Goal: Task Accomplishment & Management: Manage account settings

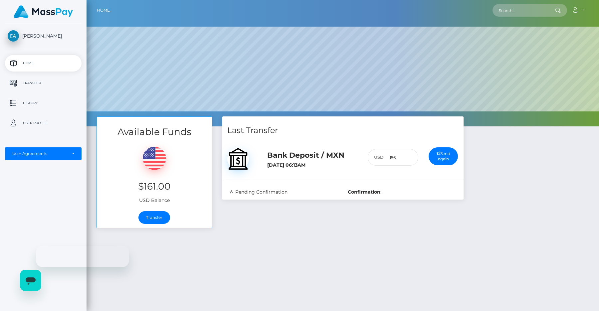
scroll to position [126, 513]
click at [45, 83] on p "Transfer" at bounding box center [43, 83] width 71 height 10
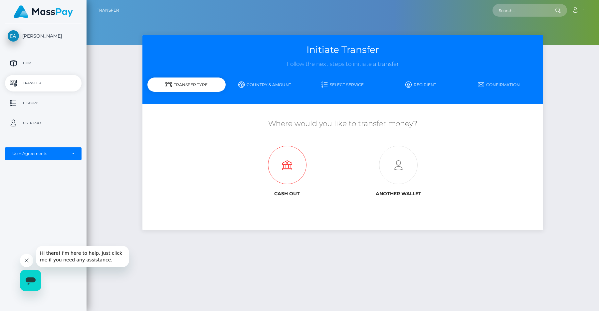
click at [286, 175] on icon at bounding box center [287, 165] width 111 height 39
click at [287, 170] on icon at bounding box center [287, 165] width 111 height 39
click at [42, 55] on div "Efrain Arellano Home Transfer History User Profile MassPay Card - USD MassPay" at bounding box center [43, 167] width 87 height 286
click at [38, 65] on p "Home" at bounding box center [43, 63] width 71 height 10
click at [249, 84] on link "Country & Amount" at bounding box center [265, 85] width 78 height 12
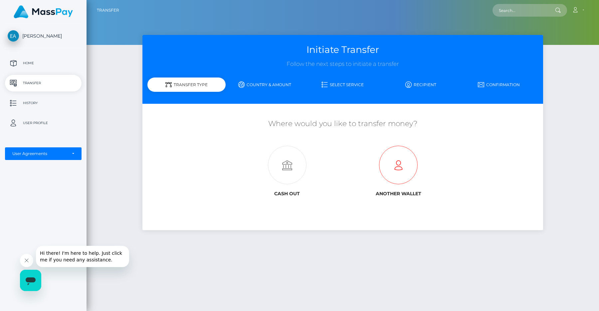
click at [402, 184] on icon at bounding box center [398, 165] width 111 height 39
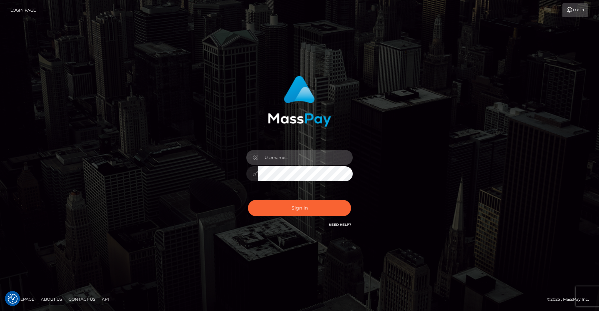
click at [288, 153] on input "text" at bounding box center [305, 157] width 95 height 15
type input "efrain.ievpro"
click at [248, 200] on button "Sign in" at bounding box center [299, 208] width 103 height 16
click at [303, 158] on input "text" at bounding box center [305, 157] width 95 height 15
type input "[PERSON_NAME].ievpro"
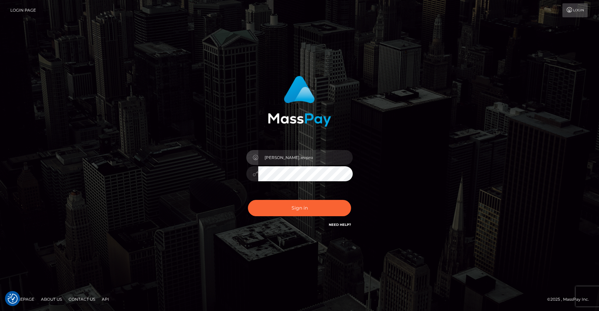
click at [248, 200] on button "Sign in" at bounding box center [299, 208] width 103 height 16
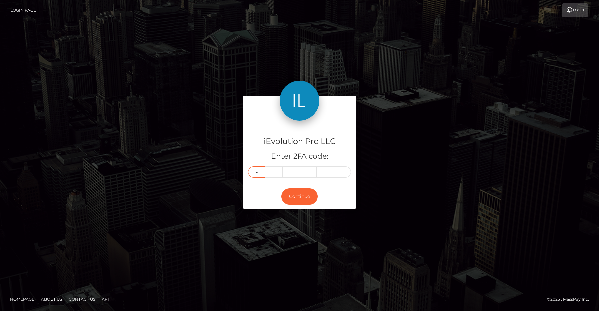
type input "9"
type input "8"
type input "6"
type input "9"
type input "5"
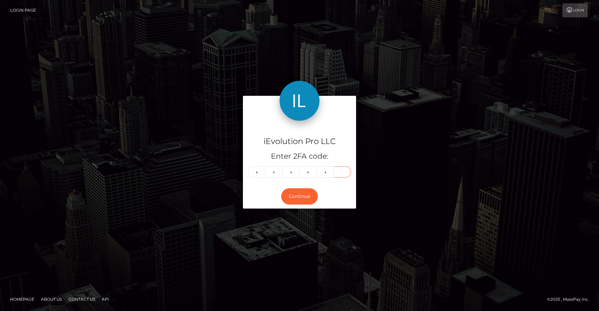
type input "0"
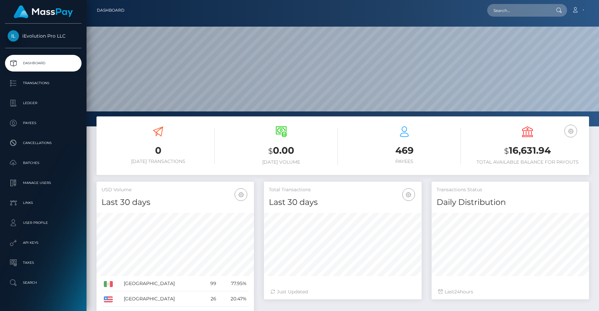
scroll to position [118, 157]
click at [48, 82] on p "Transactions" at bounding box center [43, 83] width 71 height 10
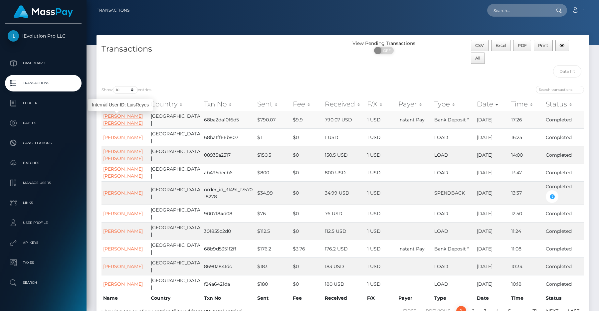
click at [119, 118] on link "[PERSON_NAME] [PERSON_NAME]" at bounding box center [123, 119] width 40 height 13
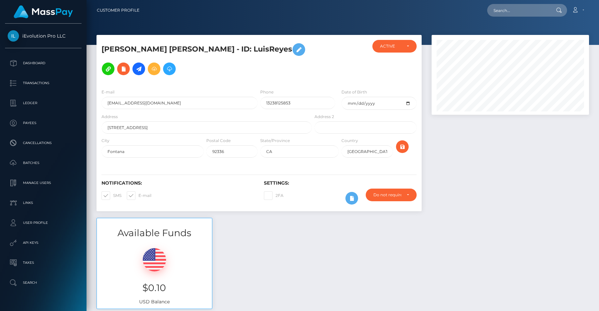
scroll to position [80, 157]
click at [143, 65] on icon at bounding box center [139, 69] width 8 height 8
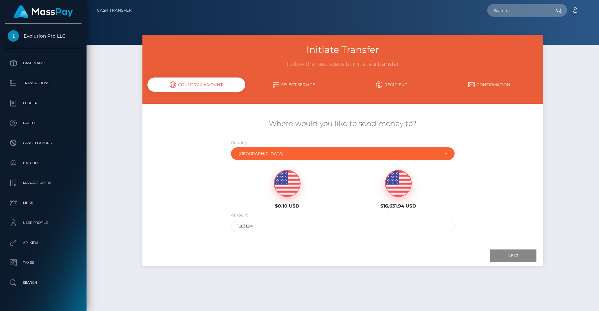
click at [280, 186] on img at bounding box center [287, 183] width 26 height 27
click at [409, 198] on div "$16,631.94 USD" at bounding box center [398, 189] width 101 height 39
type input "16631.94"
click at [493, 254] on input "Next" at bounding box center [513, 256] width 47 height 13
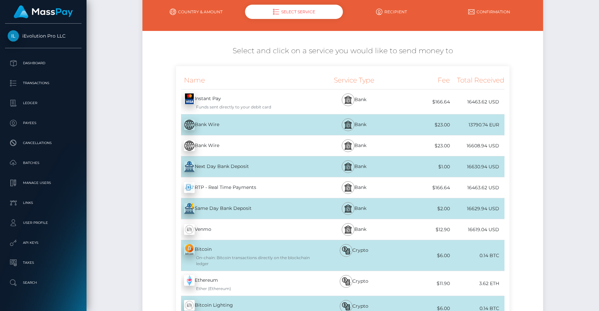
scroll to position [47, 0]
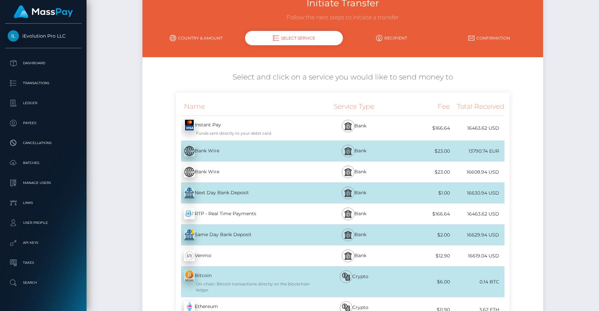
click at [228, 124] on div "Instant Pay - USD Funds sent directly to your debit card" at bounding box center [244, 128] width 137 height 25
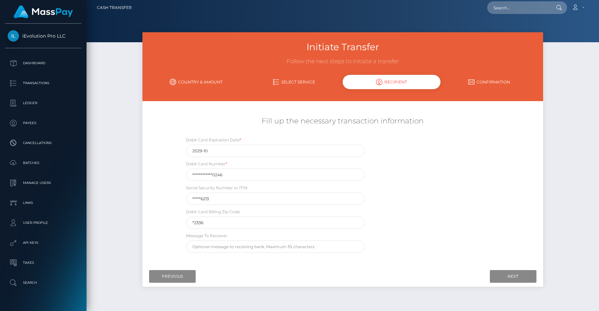
scroll to position [0, 0]
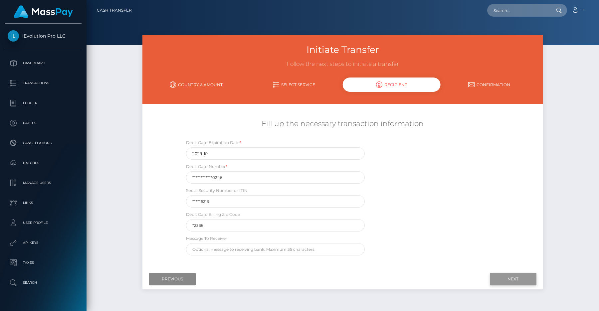
click at [495, 277] on input "Next" at bounding box center [513, 279] width 47 height 13
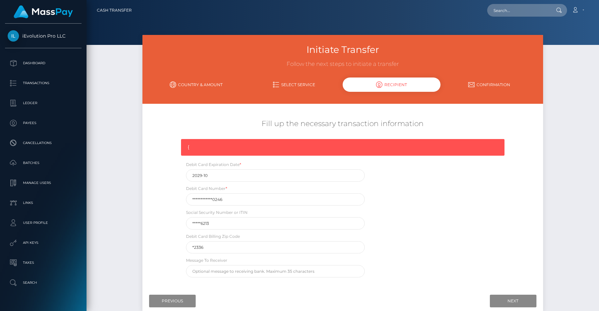
click at [282, 84] on link "Select Service" at bounding box center [294, 85] width 98 height 12
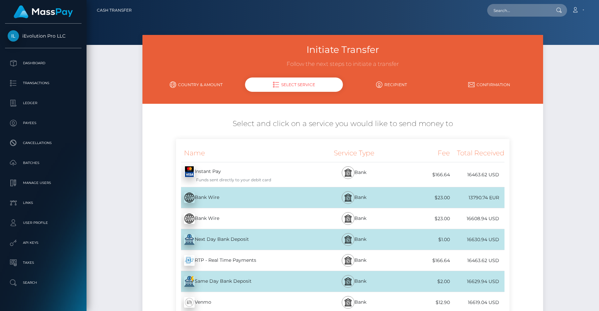
click at [211, 81] on link "Country & Amount" at bounding box center [196, 85] width 98 height 12
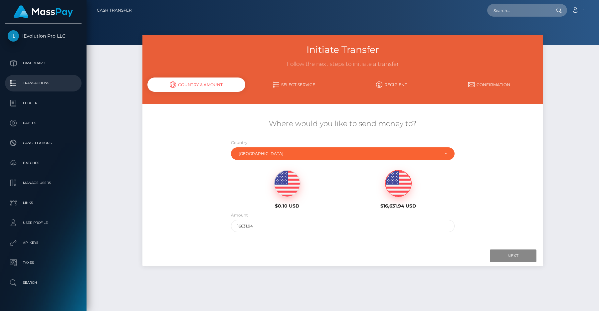
click at [64, 83] on p "Transactions" at bounding box center [43, 83] width 71 height 10
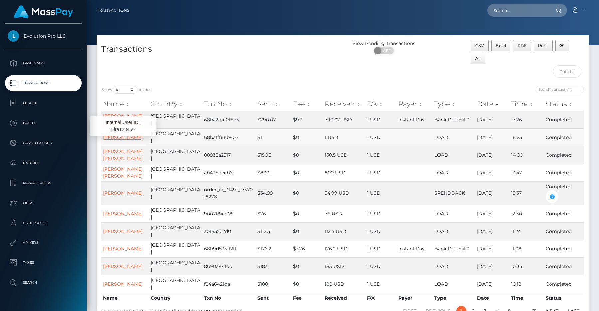
click at [115, 134] on link "[PERSON_NAME]" at bounding box center [123, 137] width 40 height 6
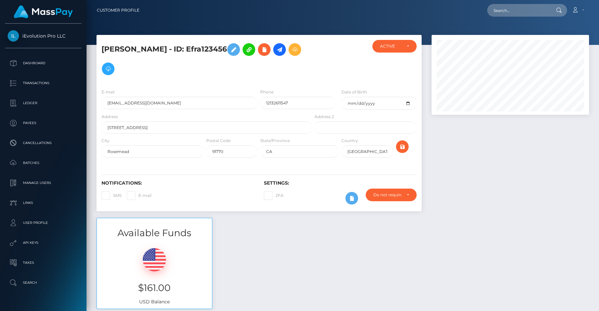
scroll to position [80, 157]
click at [246, 48] on button at bounding box center [249, 49] width 13 height 13
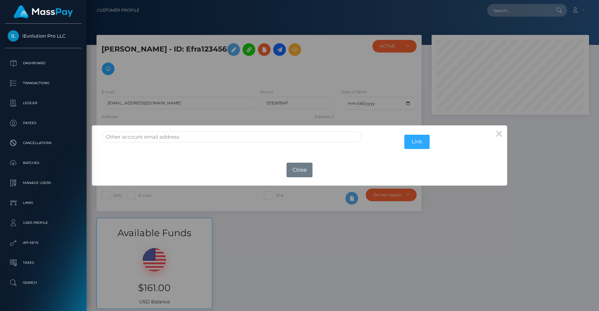
click at [323, 127] on div "Link" at bounding box center [299, 139] width 415 height 29
click at [321, 133] on input "text" at bounding box center [232, 136] width 261 height 11
click at [297, 172] on button "Close" at bounding box center [300, 170] width 26 height 15
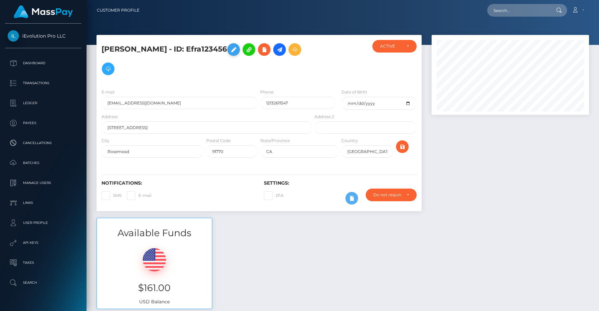
click at [230, 50] on icon at bounding box center [234, 50] width 8 height 8
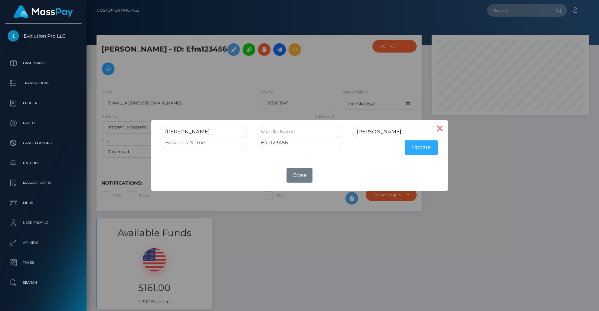
click at [442, 124] on button "×" at bounding box center [440, 128] width 16 height 16
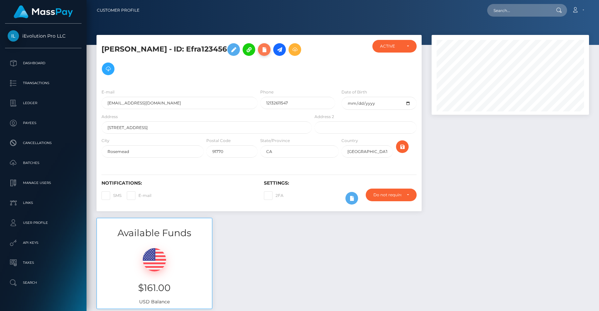
click at [260, 51] on icon at bounding box center [264, 50] width 8 height 8
select select
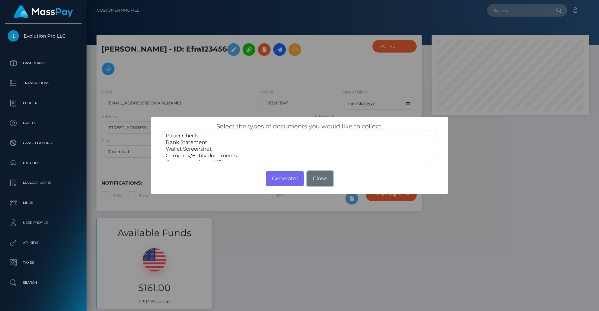
click at [310, 178] on button "Close" at bounding box center [320, 178] width 26 height 15
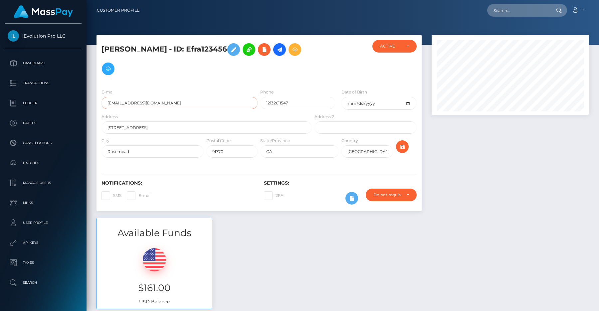
click at [190, 97] on input "[EMAIL_ADDRESS][DOMAIN_NAME]" at bounding box center [180, 103] width 156 height 12
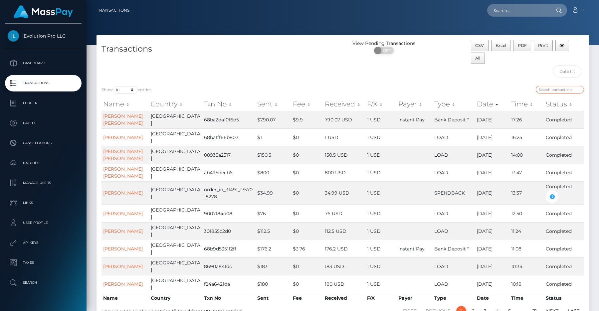
click at [548, 90] on input "search" at bounding box center [560, 90] width 48 height 8
paste input "[EMAIL_ADDRESS][DOMAIN_NAME]"
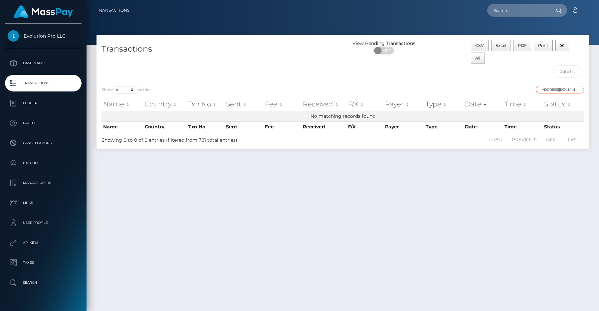
type input "[EMAIL_ADDRESS][DOMAIN_NAME]"
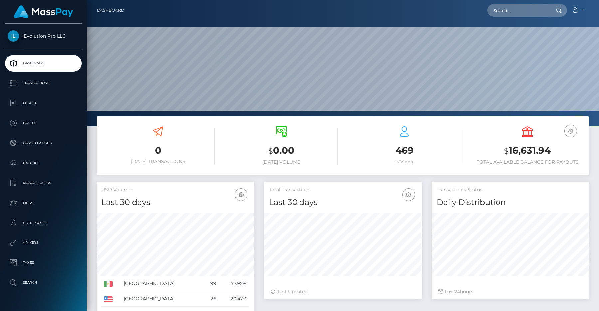
scroll to position [118, 157]
